Goal: Navigation & Orientation: Find specific page/section

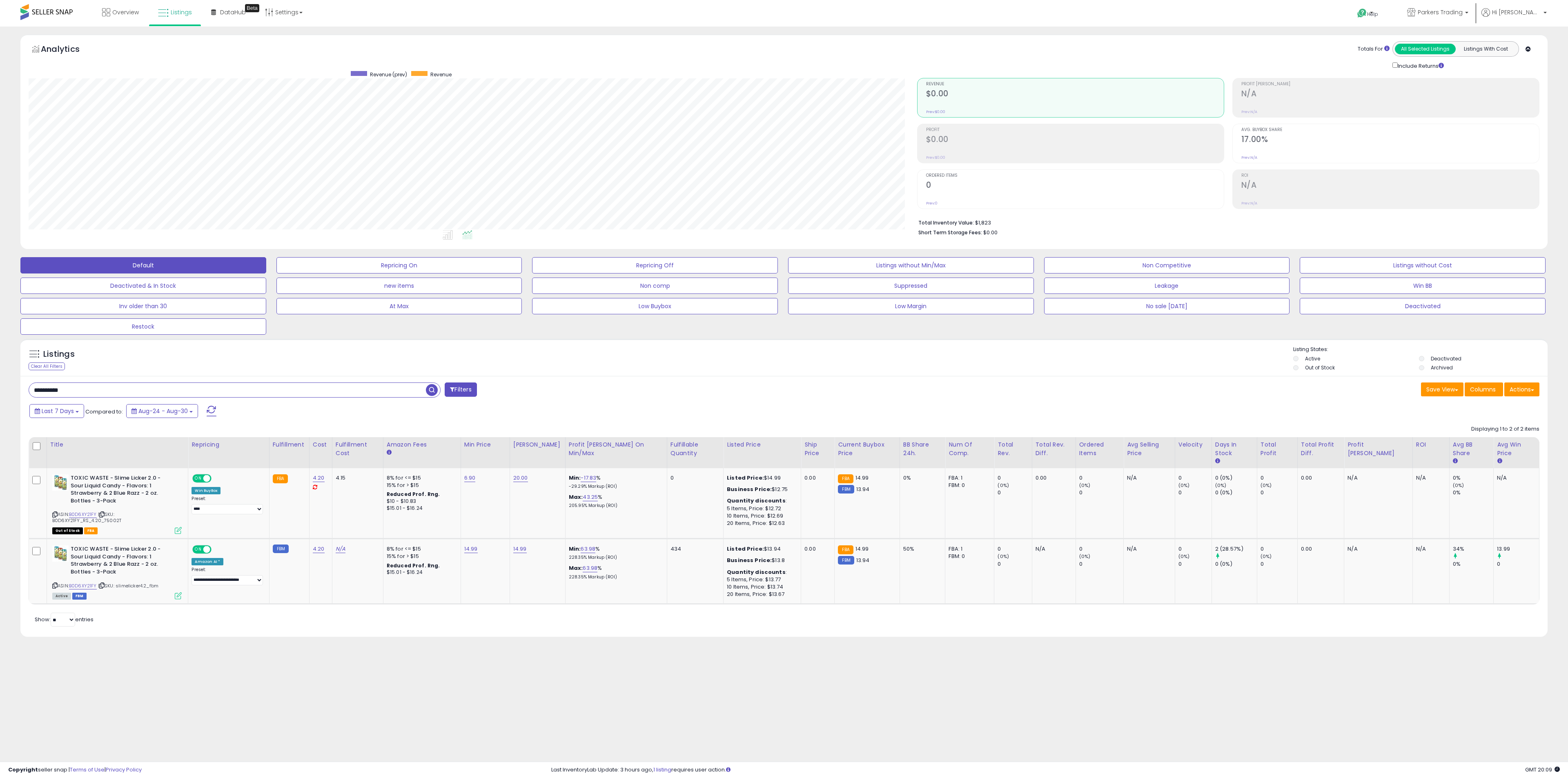
scroll to position [168, 888]
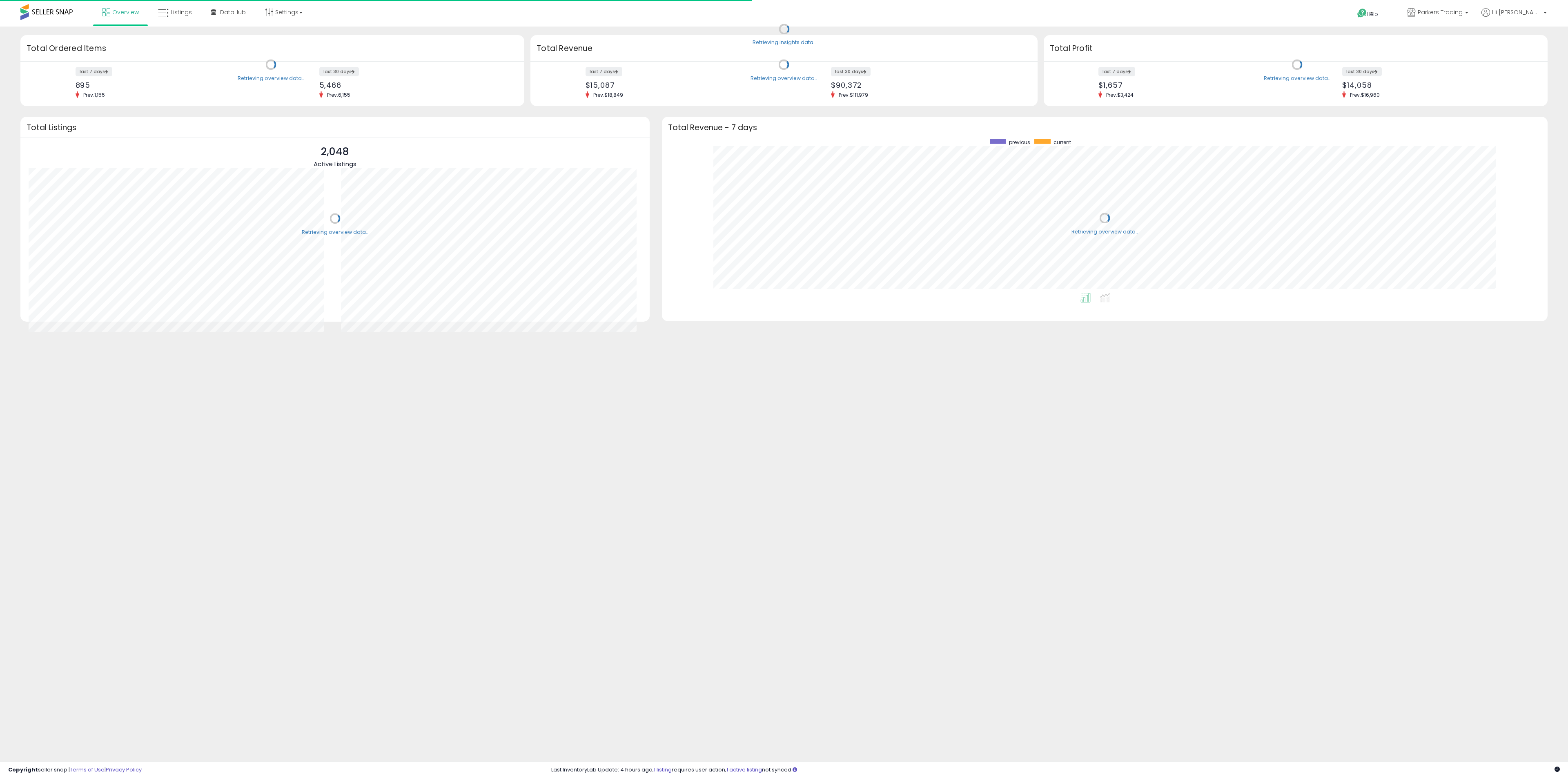
scroll to position [155, 870]
click at [168, 16] on link "Listings" at bounding box center [175, 12] width 46 height 24
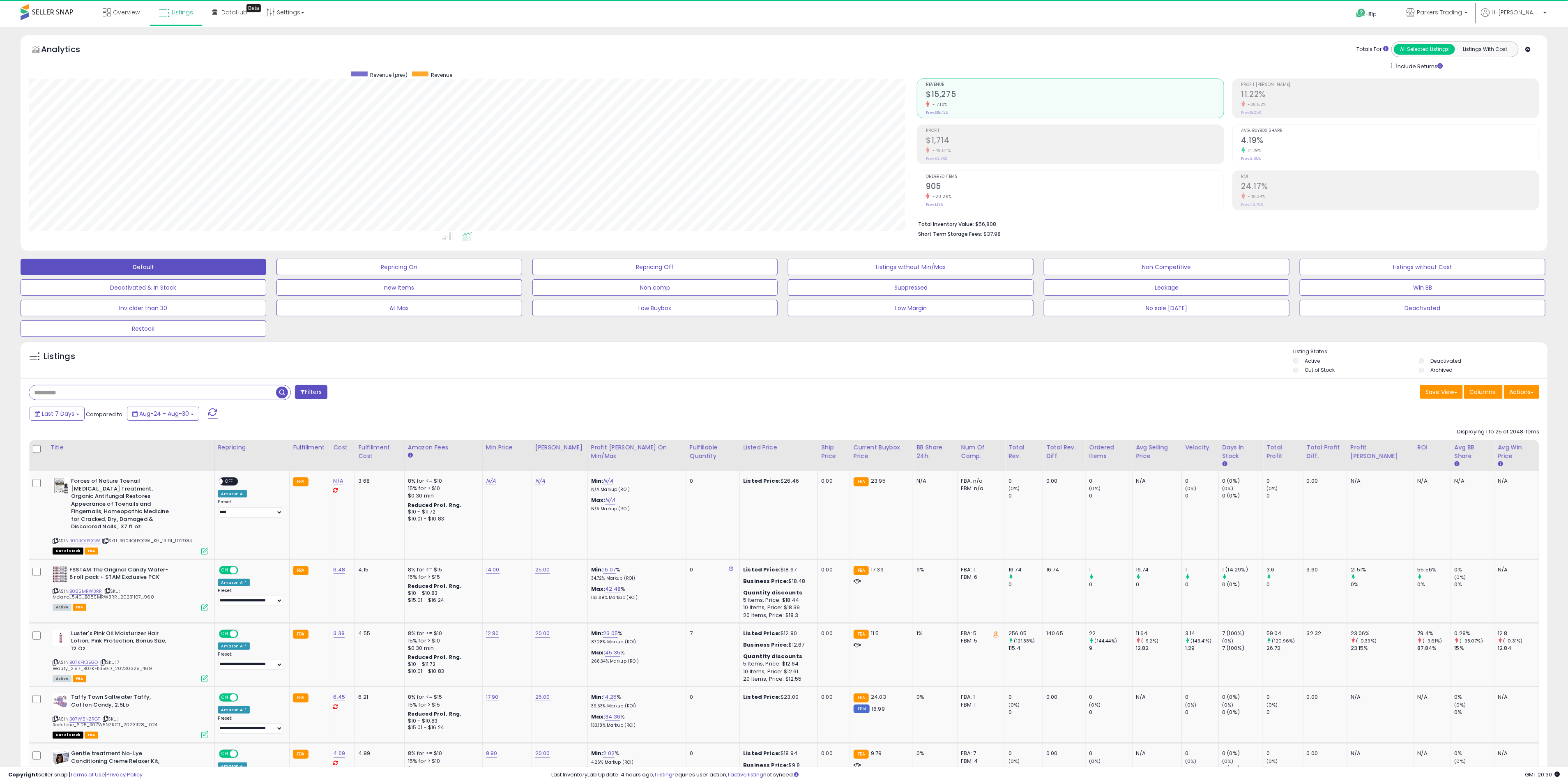
scroll to position [169, 888]
